Goal: Transaction & Acquisition: Purchase product/service

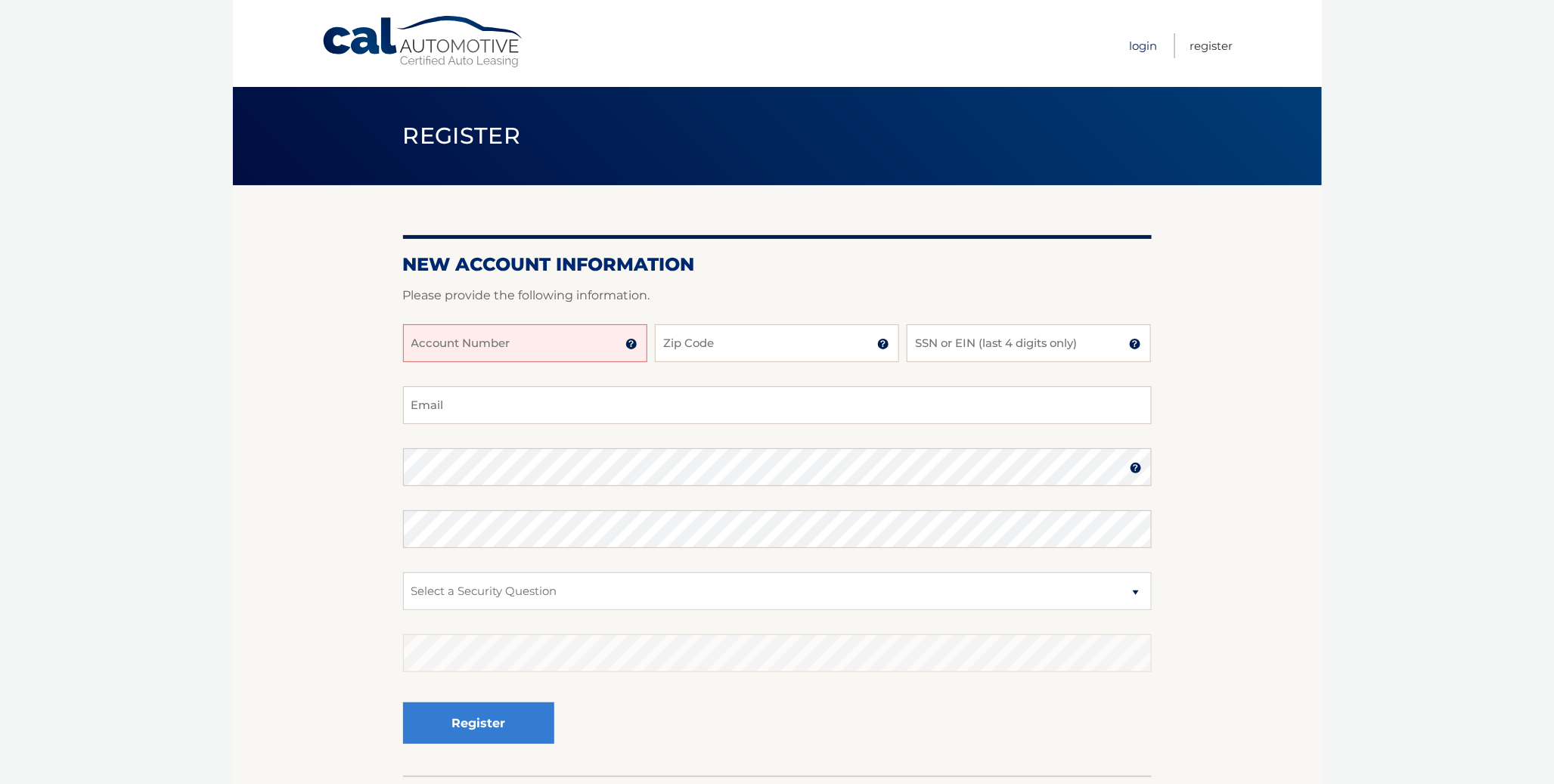
click at [1136, 44] on link "Login" at bounding box center [1143, 46] width 28 height 25
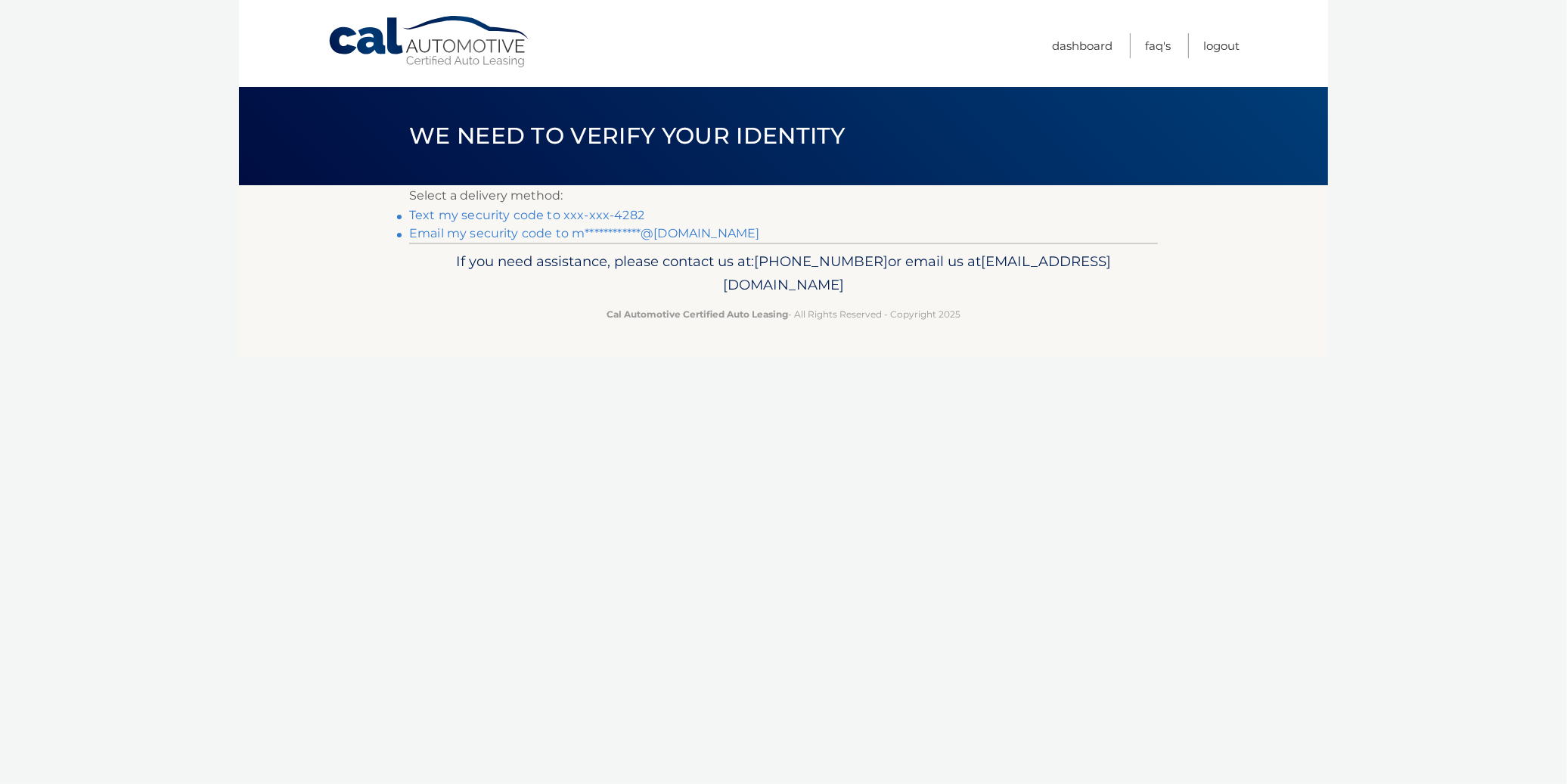
click at [527, 215] on link "Text my security code to xxx-xxx-4282" at bounding box center [527, 215] width 235 height 14
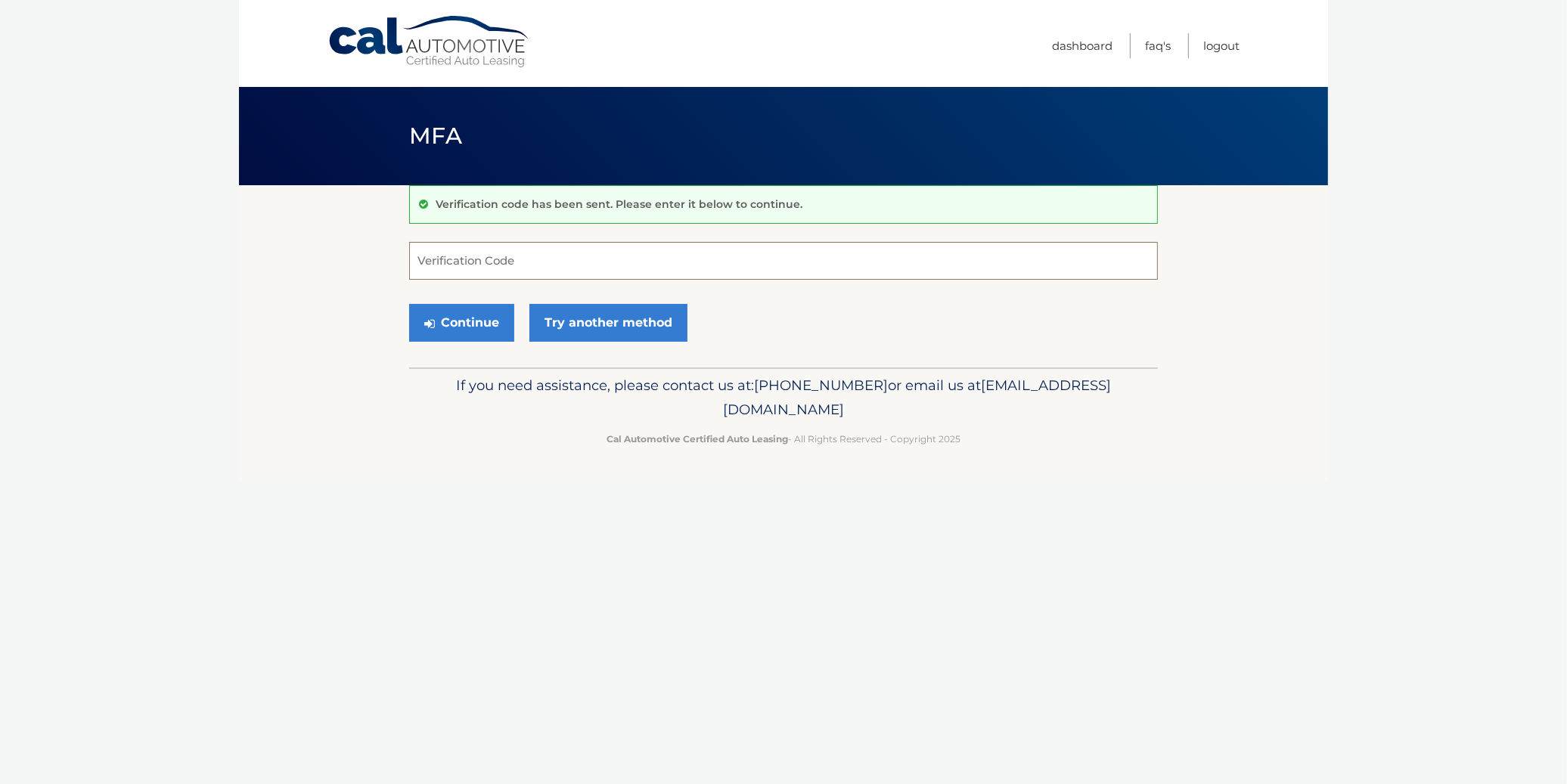
click at [532, 259] on input "Verification Code" at bounding box center [784, 261] width 748 height 38
type input "041491"
click at [480, 330] on button "Continue" at bounding box center [461, 323] width 105 height 38
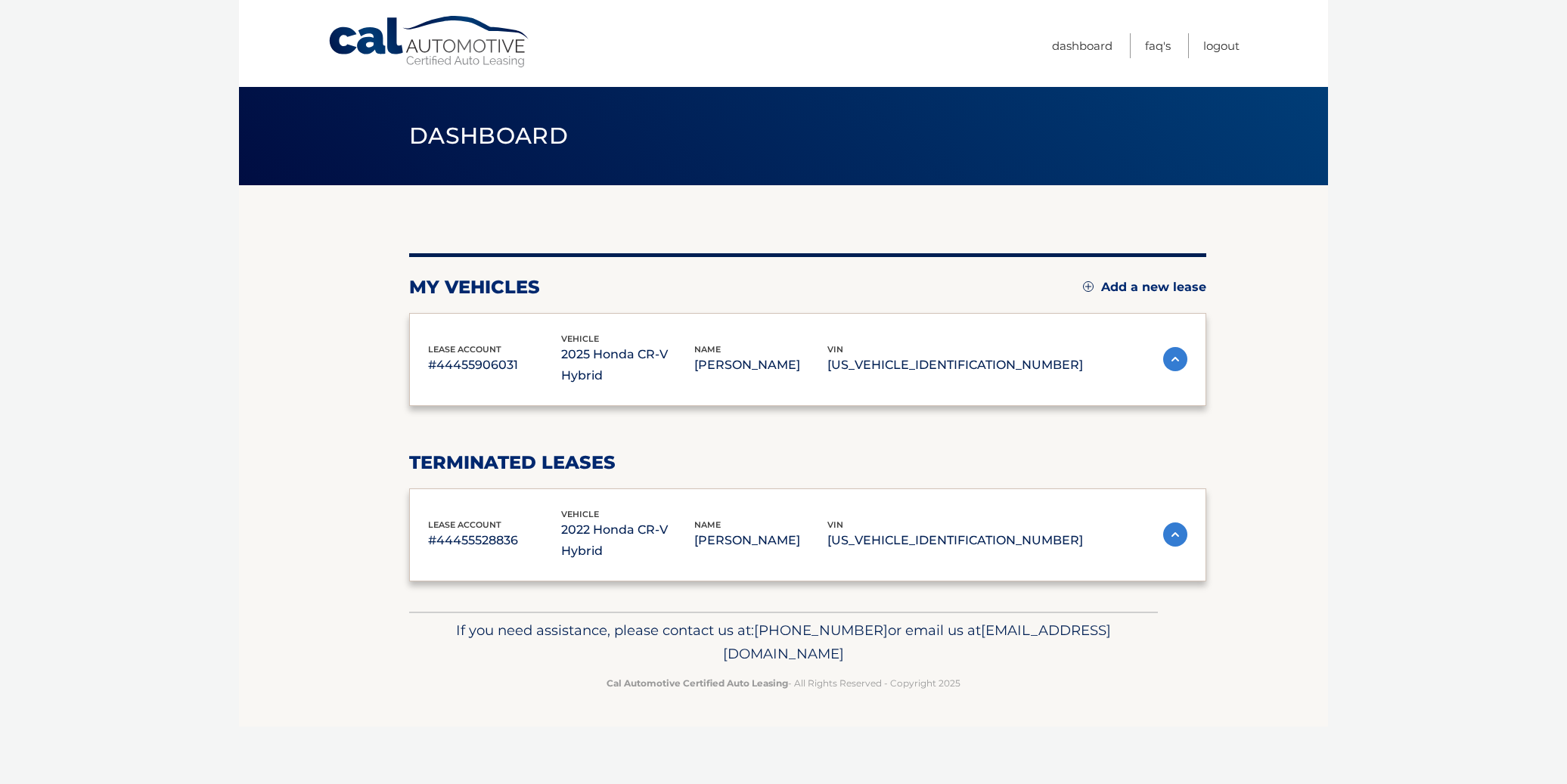
click at [465, 319] on div "lease account #44455906031 vehicle 2025 Honda CR-V Hybrid name FRANCIS BROWN vi…" at bounding box center [808, 359] width 798 height 94
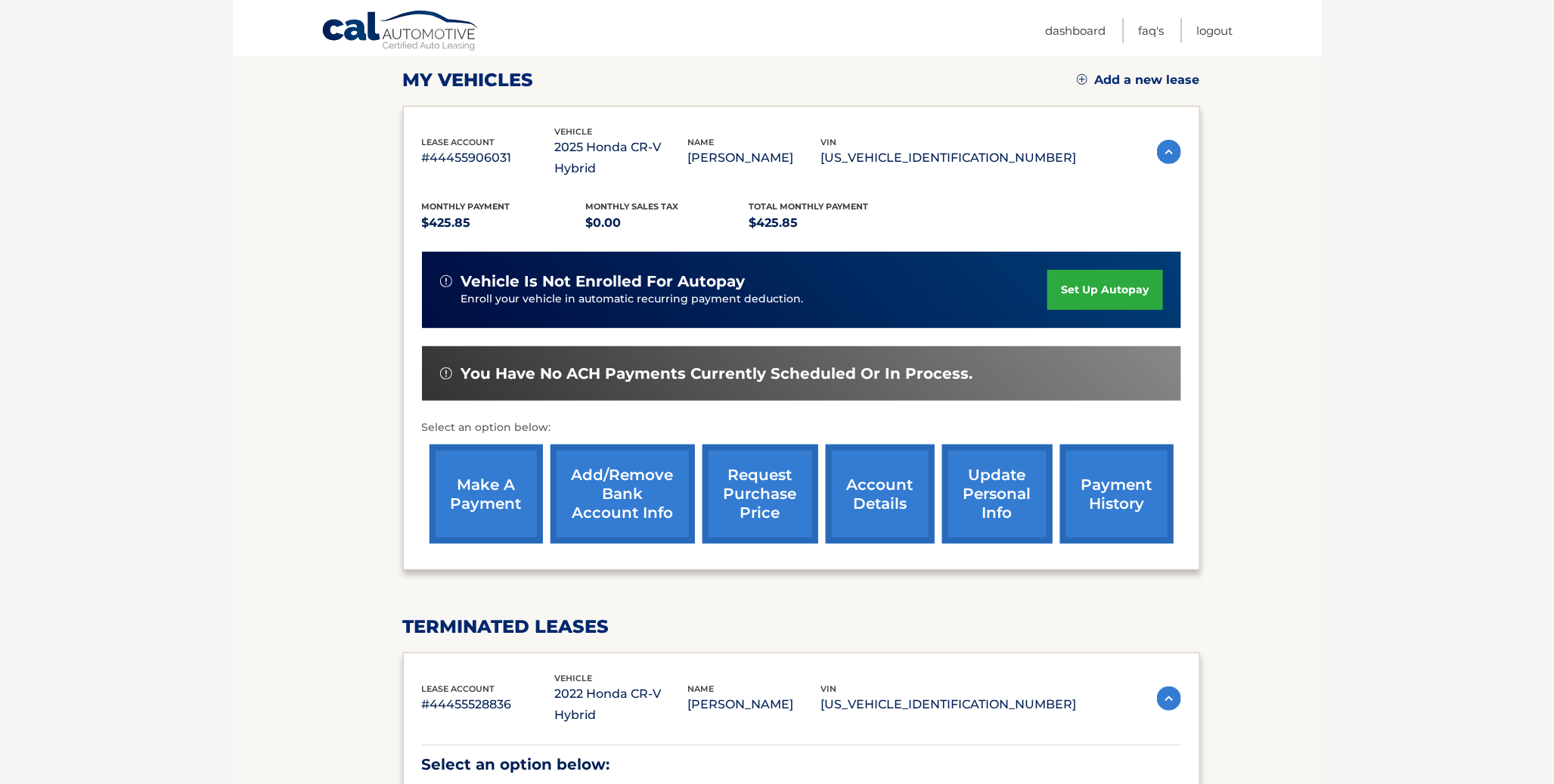
scroll to position [252, 0]
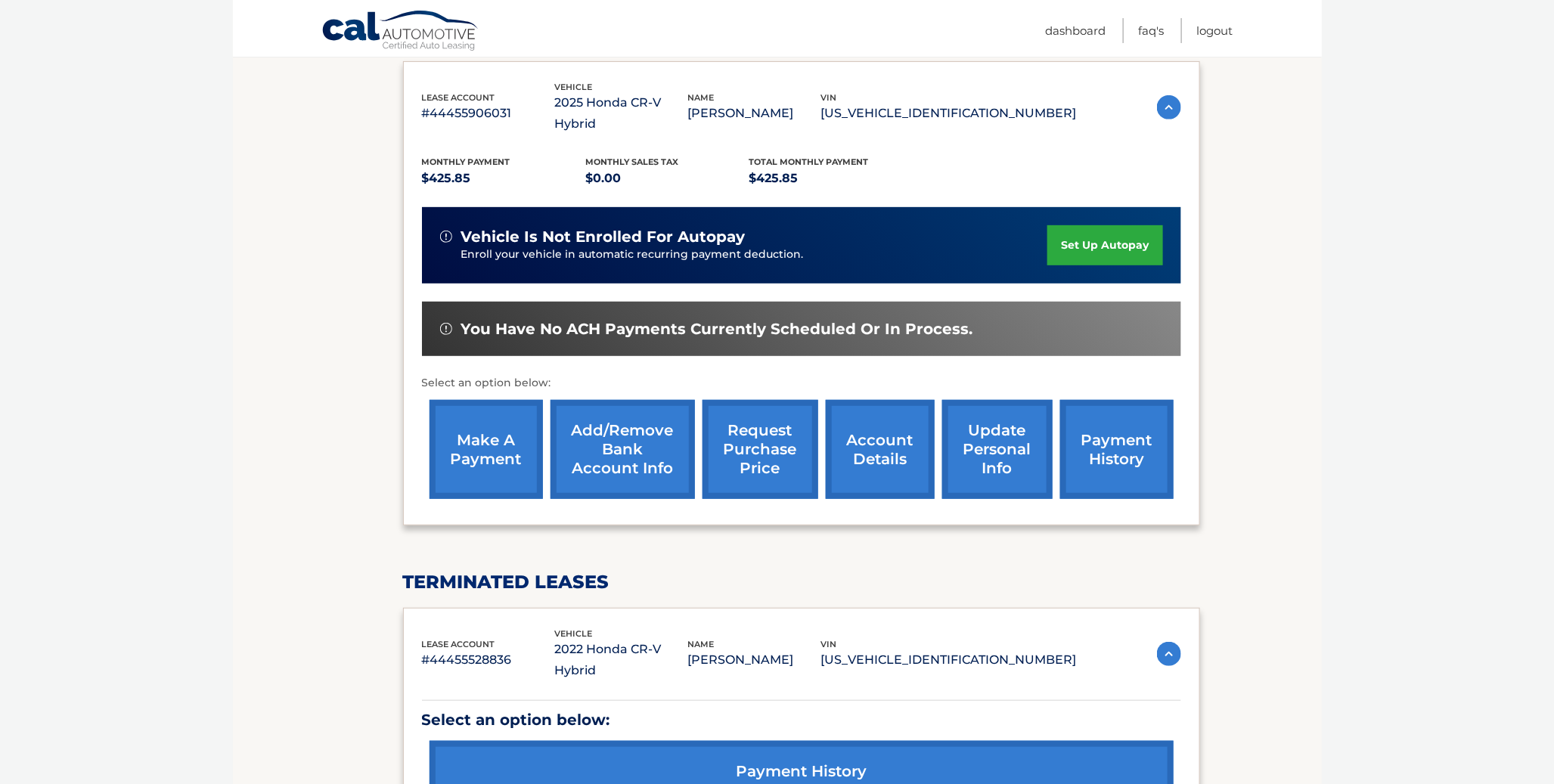
click at [489, 426] on link "make a payment" at bounding box center [486, 449] width 114 height 99
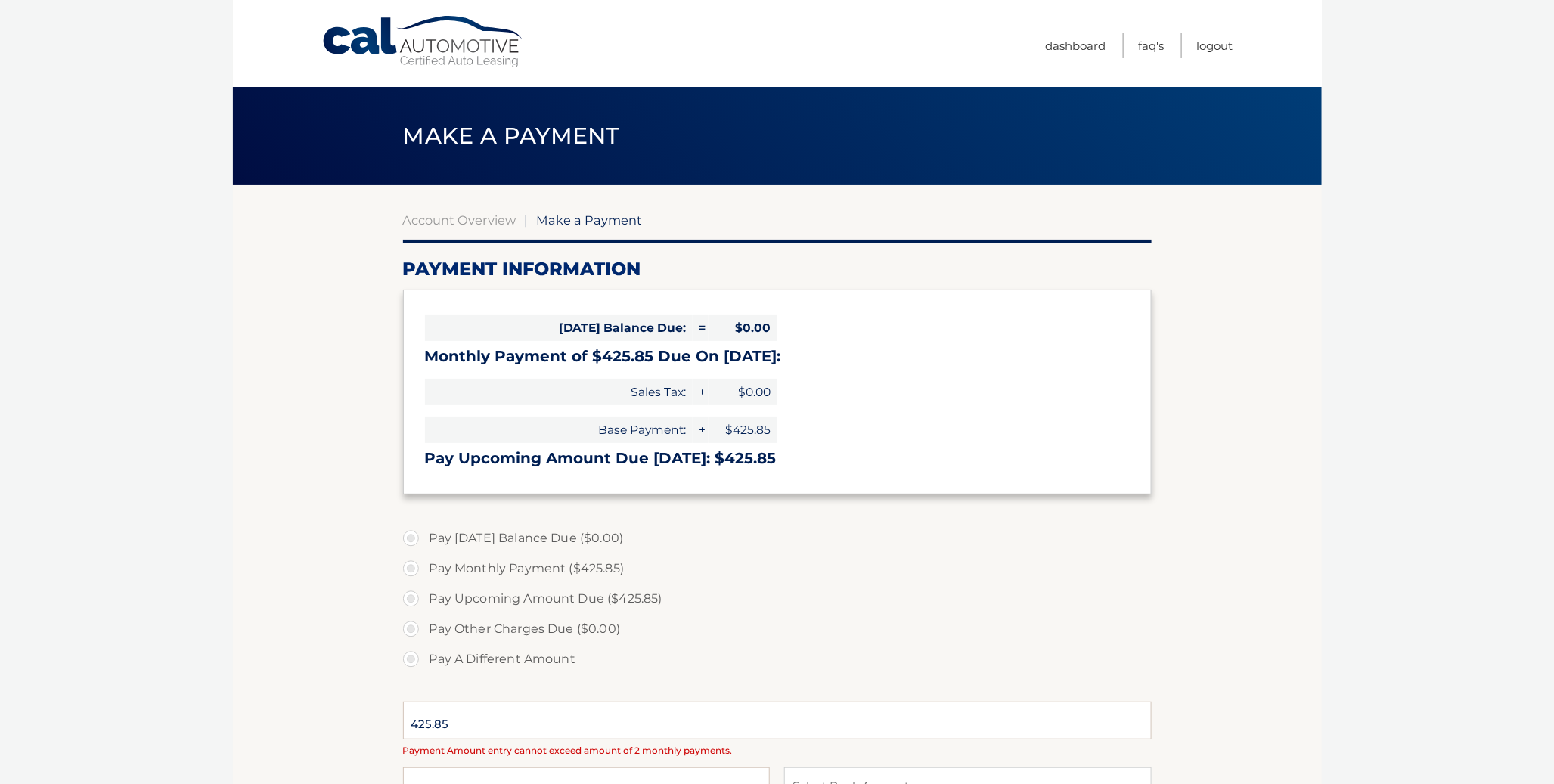
select select "YmIzNjE4ODctMTM2Mi00YWZkLTlhNzQtNzcwNjJiMGU5M2E3"
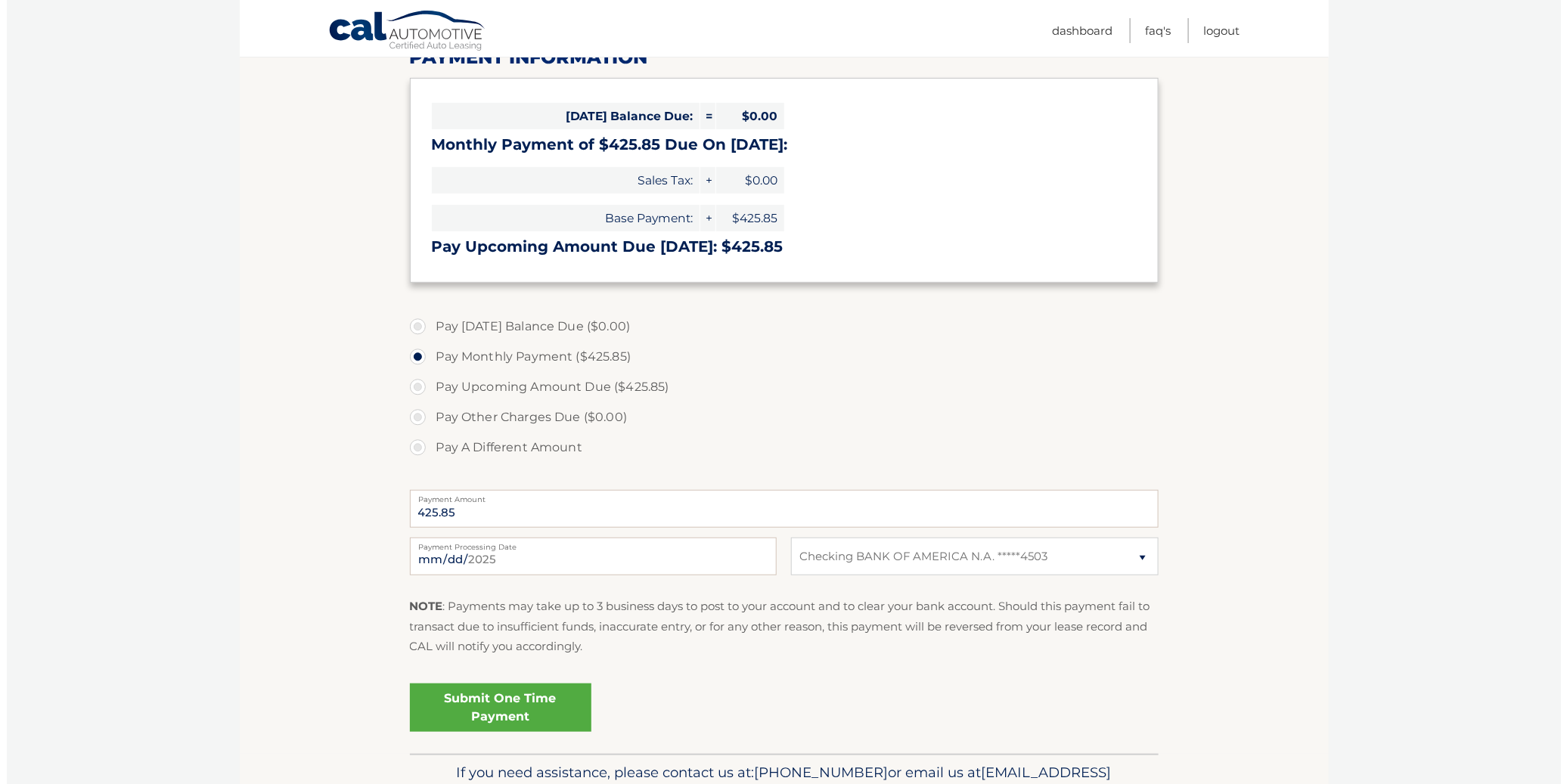
scroll to position [252, 0]
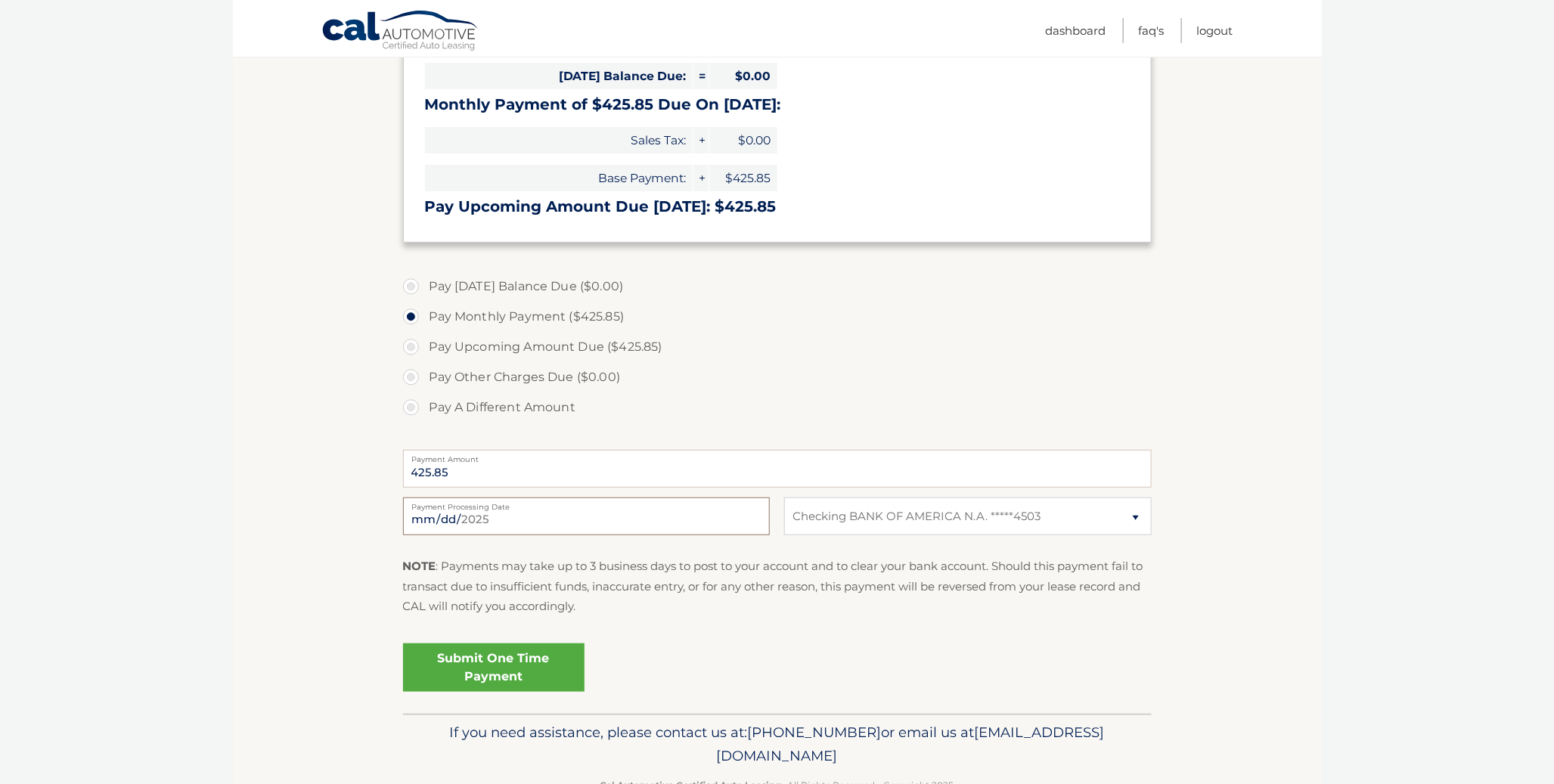
click at [519, 516] on input "2025-09-10" at bounding box center [586, 516] width 366 height 38
type input "2025-10-06"
click at [481, 675] on link "Submit One Time Payment" at bounding box center [493, 667] width 181 height 48
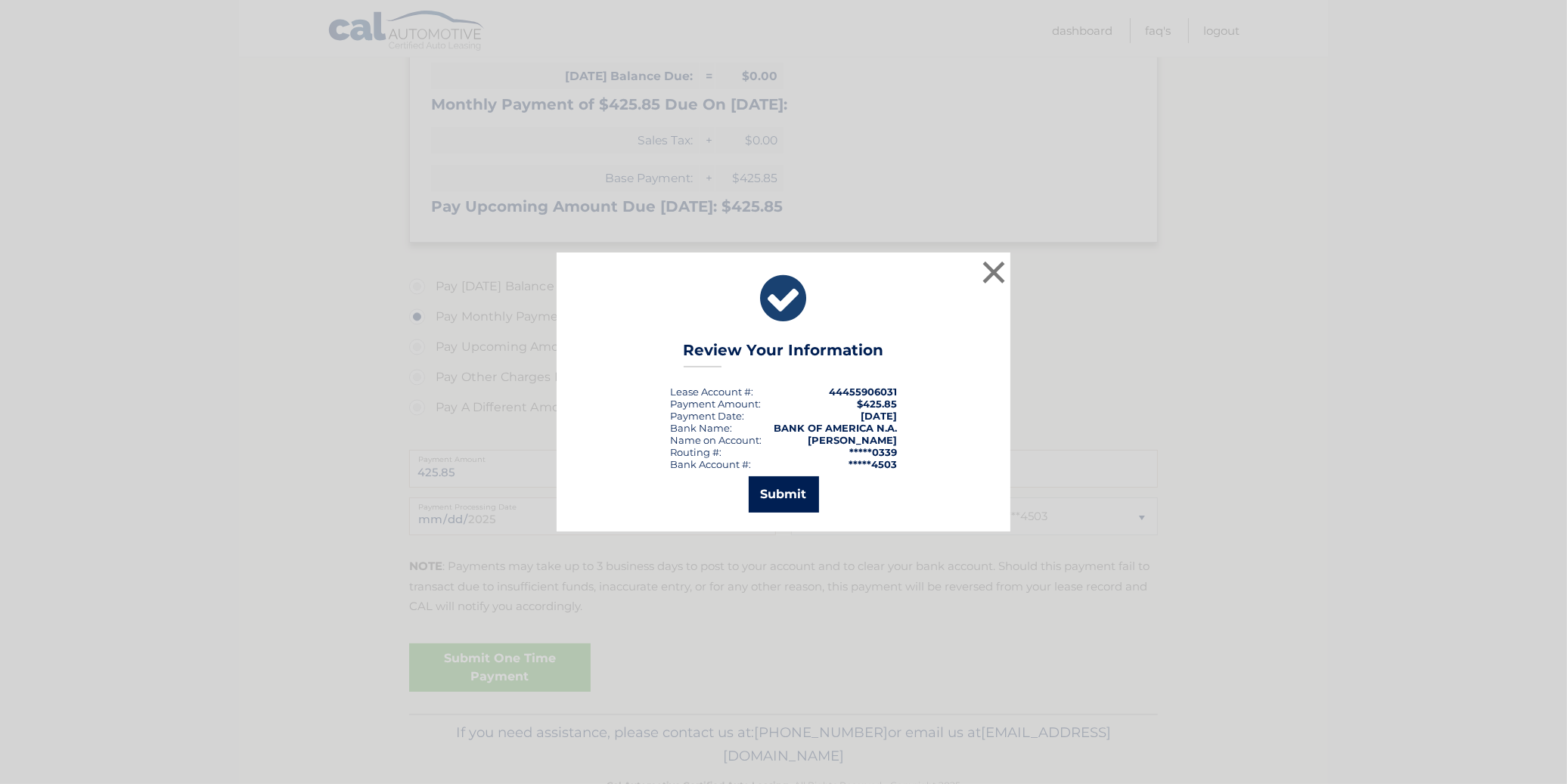
click at [764, 497] on button "Submit" at bounding box center [784, 494] width 70 height 37
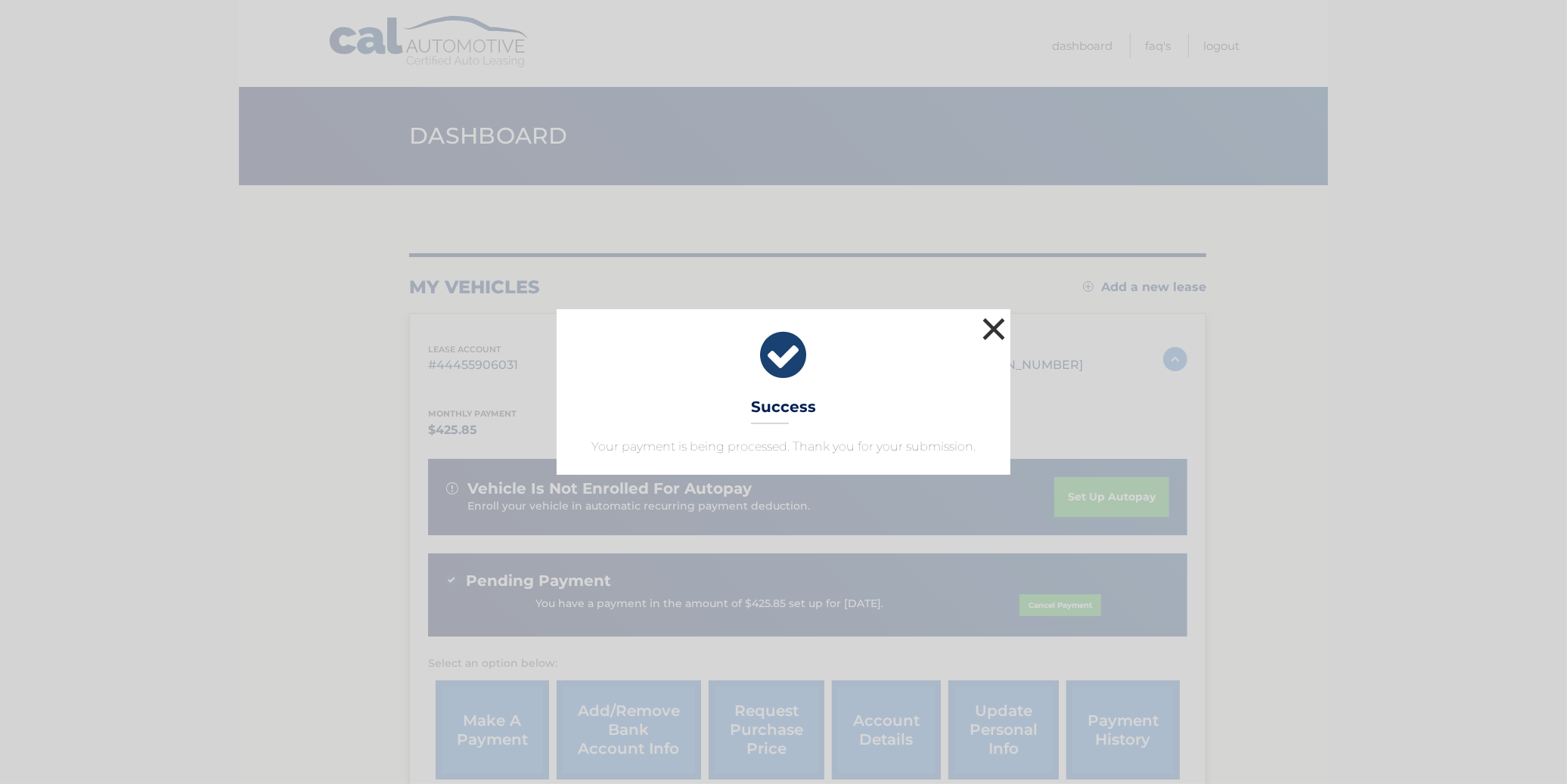
click at [994, 318] on button "×" at bounding box center [994, 328] width 30 height 30
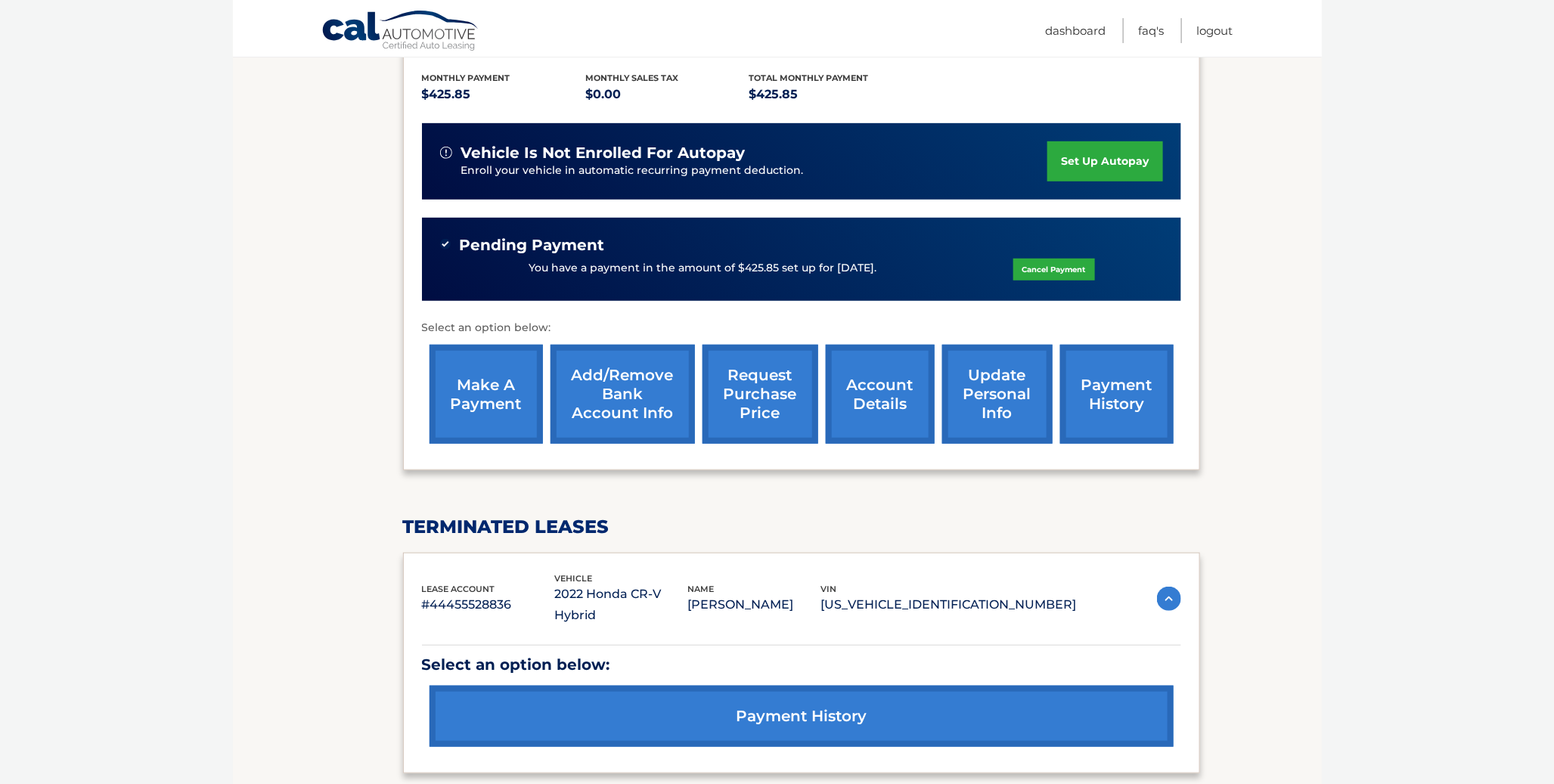
scroll to position [252, 0]
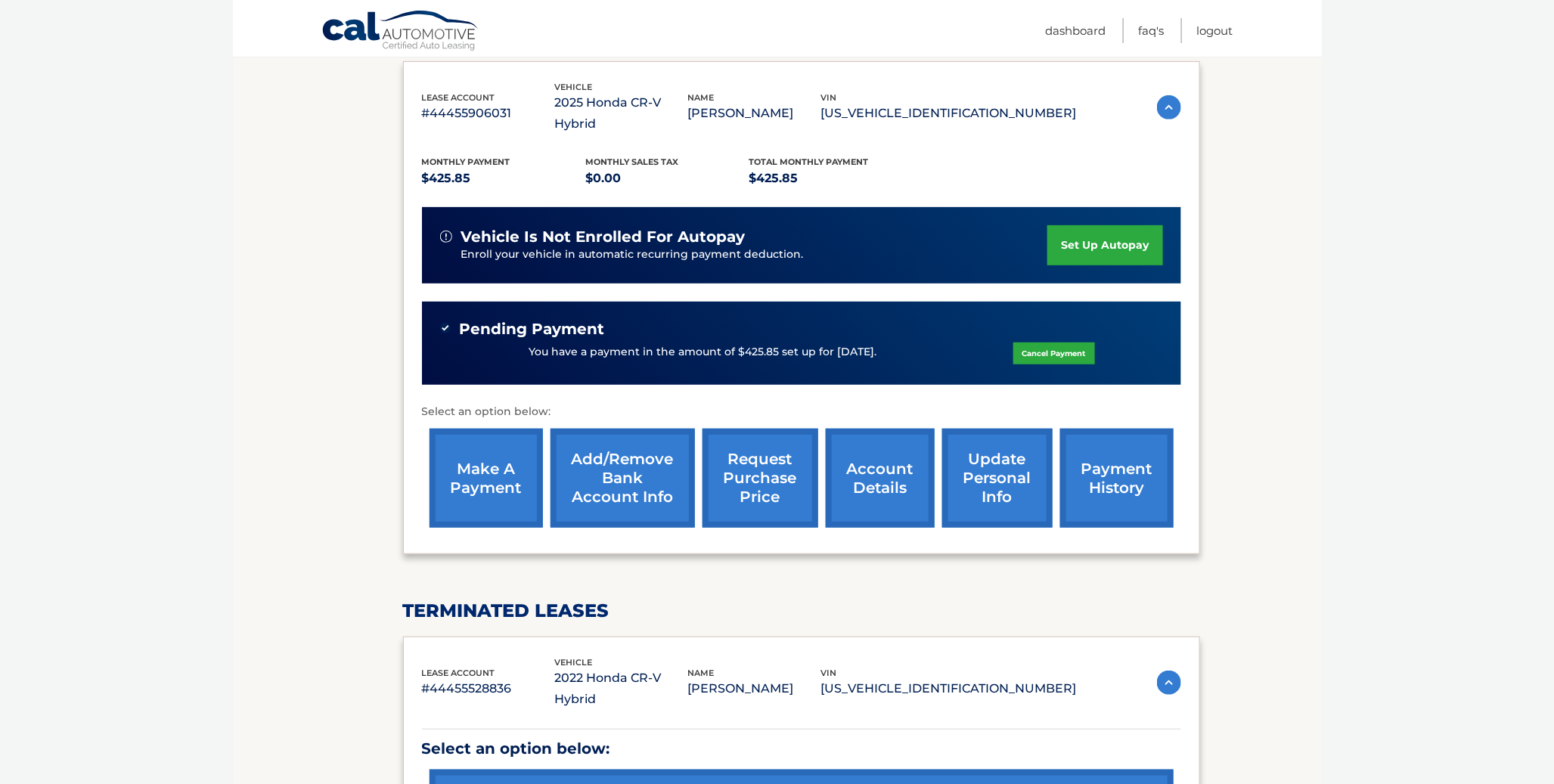
click at [1116, 480] on link "payment history" at bounding box center [1117, 478] width 114 height 99
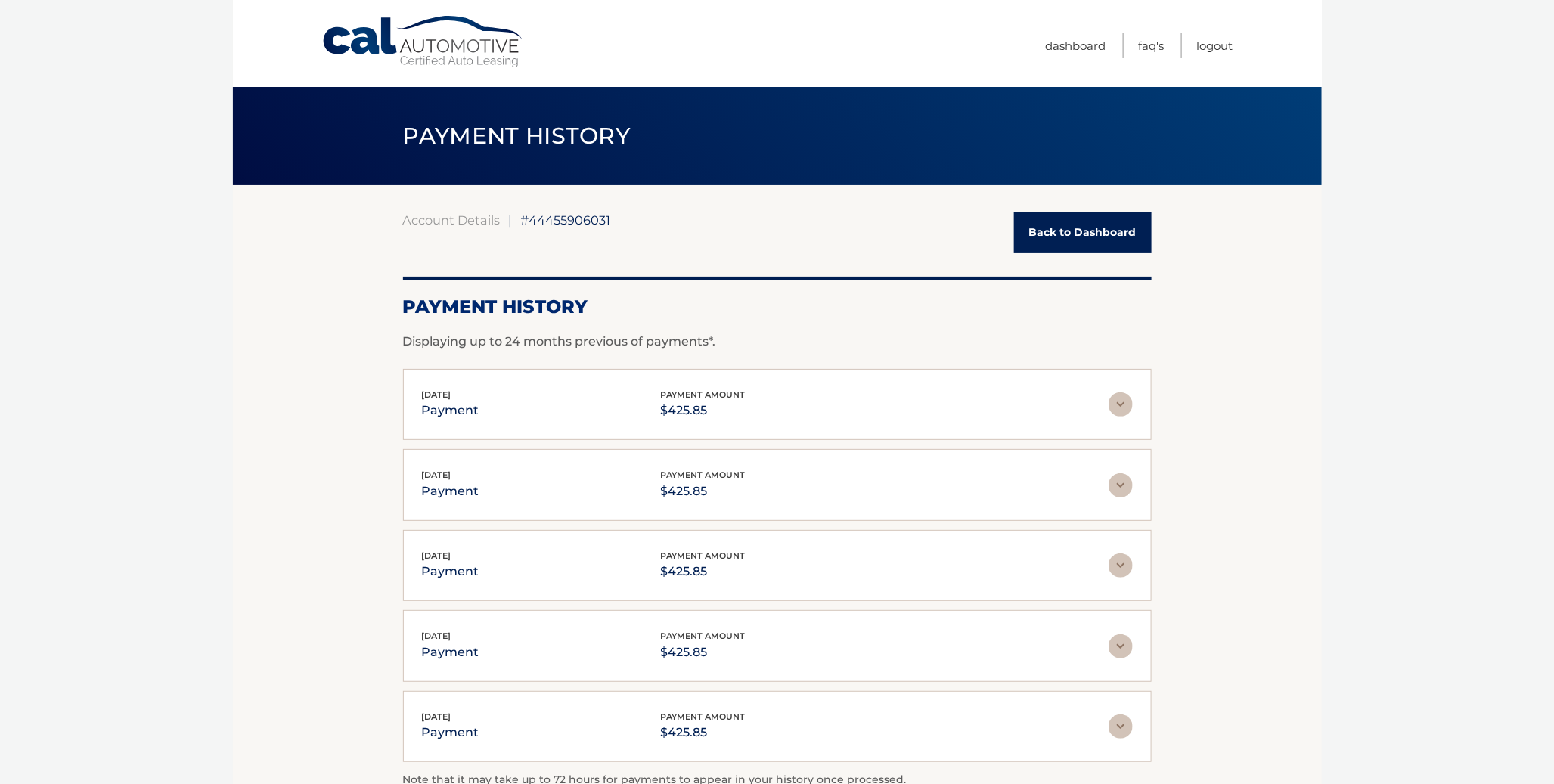
click at [1077, 236] on link "Back to Dashboard" at bounding box center [1083, 233] width 138 height 40
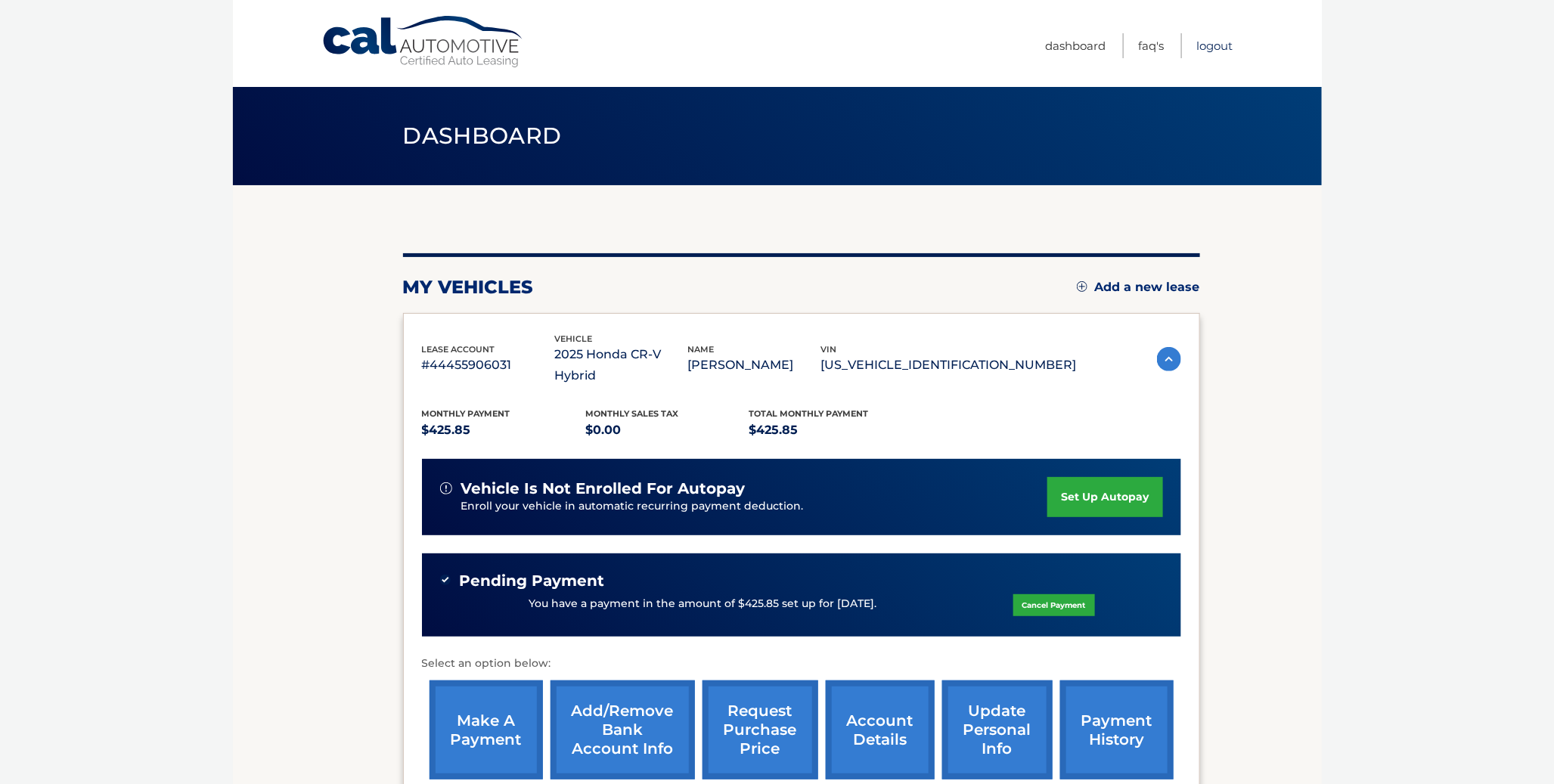
click at [1210, 49] on link "Logout" at bounding box center [1215, 46] width 37 height 25
